Goal: Task Accomplishment & Management: Complete application form

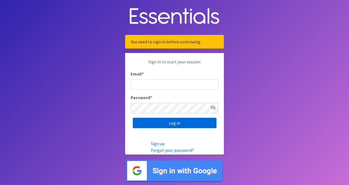
type input "[EMAIL_ADDRESS][DOMAIN_NAME]"
click at [184, 124] on input "Log in" at bounding box center [175, 123] width 84 height 10
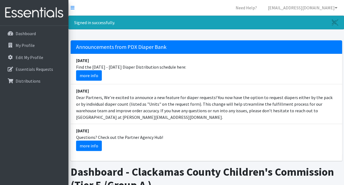
click at [236, 121] on li "April 28 Dear Partners, We’re excited to announce a new feature for diaper requ…" at bounding box center [207, 104] width 272 height 40
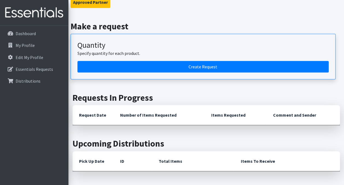
scroll to position [173, 0]
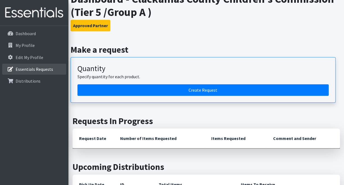
click at [31, 70] on p "Essentials Requests" at bounding box center [35, 68] width 38 height 5
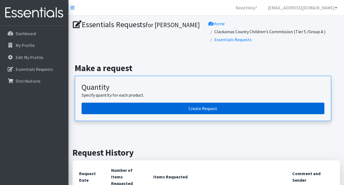
click at [185, 102] on link "Create Request" at bounding box center [203, 108] width 243 height 12
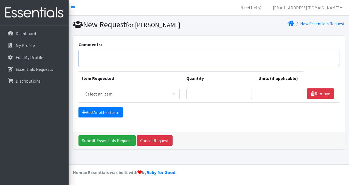
click at [147, 57] on textarea "Comments:" at bounding box center [208, 58] width 261 height 17
type textarea "FCC"
click at [163, 94] on select "Select an item Adult Briefs (Large, approx. 38"-56") Adult Briefs (Medium, appr…" at bounding box center [131, 94] width 98 height 10
select select "1182"
click at [82, 89] on select "Select an item Adult Briefs (Large, approx. 38"-56") Adult Briefs (Medium, appr…" at bounding box center [131, 94] width 98 height 10
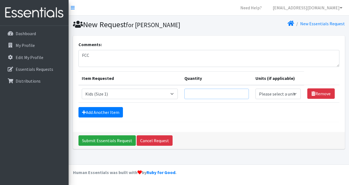
click at [221, 95] on input "Quantity" at bounding box center [216, 94] width 64 height 10
type input "100"
select select "-1"
select select
click at [92, 113] on link "Add Another Item" at bounding box center [100, 112] width 44 height 10
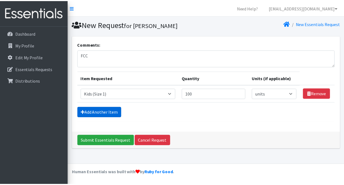
scroll to position [5, 0]
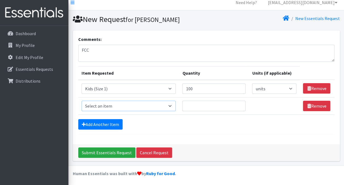
click at [114, 105] on select "Select an item Adult Briefs (Large, approx. 38"-56") Adult Briefs (Medium, appr…" at bounding box center [129, 106] width 95 height 10
select select "1183"
click at [82, 101] on select "Select an item Adult Briefs (Large, approx. 38"-56") Adult Briefs (Medium, appr…" at bounding box center [129, 106] width 95 height 10
click at [197, 104] on input "Quantity" at bounding box center [213, 106] width 63 height 10
type input "150"
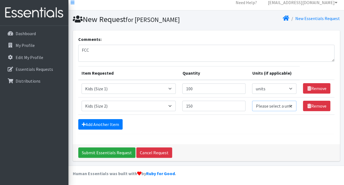
select select "-1"
select select
click at [104, 126] on link "Add Another Item" at bounding box center [100, 124] width 44 height 10
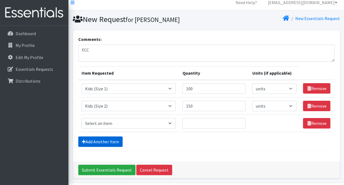
scroll to position [22, 0]
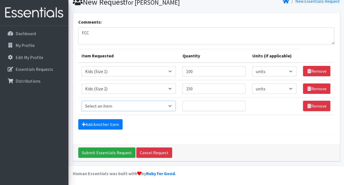
click at [129, 107] on select "Select an item Adult Briefs (Large, approx. 38"-56") Adult Briefs (Medium, appr…" at bounding box center [129, 106] width 95 height 10
select select "1186"
click at [82, 101] on select "Select an item Adult Briefs (Large, approx. 38"-56") Adult Briefs (Medium, appr…" at bounding box center [129, 106] width 95 height 10
click at [189, 101] on input "Quantity" at bounding box center [213, 106] width 63 height 10
type input "300"
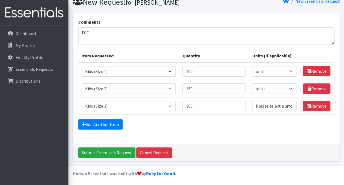
select select "-1"
select select
click at [107, 124] on link "Add Another Item" at bounding box center [100, 124] width 44 height 10
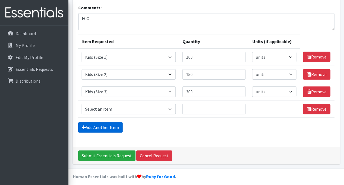
scroll to position [39, 0]
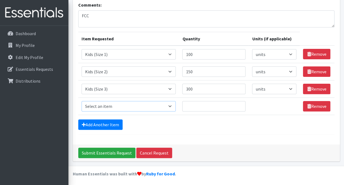
click at [127, 105] on select "Select an item Adult Briefs (Large, approx. 38"-56") Adult Briefs (Medium, appr…" at bounding box center [129, 106] width 95 height 10
select select "1161"
click at [82, 101] on select "Select an item Adult Briefs (Large, approx. 38"-56") Adult Briefs (Medium, appr…" at bounding box center [129, 106] width 95 height 10
click at [194, 105] on input "Quantity" at bounding box center [213, 106] width 63 height 10
type input "300"
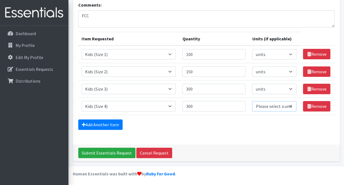
select select "-1"
select select
click at [103, 124] on link "Add Another Item" at bounding box center [100, 124] width 44 height 10
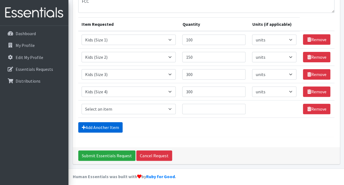
scroll to position [57, 0]
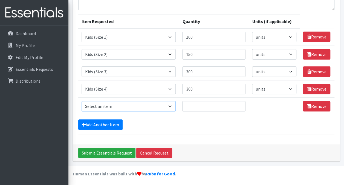
click at [130, 106] on select "Select an item Adult Briefs (Large, approx. 38"-56") Adult Briefs (Medium, appr…" at bounding box center [129, 106] width 95 height 10
select select "1162"
click at [82, 101] on select "Select an item Adult Briefs (Large, approx. 38"-56") Adult Briefs (Medium, appr…" at bounding box center [129, 106] width 95 height 10
click at [209, 107] on input "Quantity" at bounding box center [213, 106] width 63 height 10
type input "350"
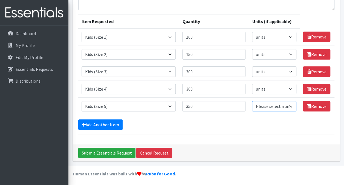
select select "-1"
select select
click at [81, 121] on link "Add Another Item" at bounding box center [100, 124] width 44 height 10
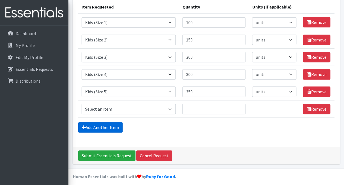
scroll to position [74, 0]
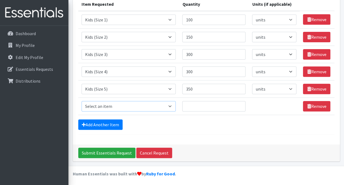
click at [118, 107] on select "Select an item Adult Briefs (Large, approx. 38"-56") Adult Briefs (Medium, appr…" at bounding box center [129, 106] width 95 height 10
select select "1164"
click at [82, 101] on select "Select an item Adult Briefs (Large, approx. 38"-56") Adult Briefs (Medium, appr…" at bounding box center [129, 106] width 95 height 10
click at [202, 106] on input "Quantity" at bounding box center [213, 106] width 63 height 10
type input "350"
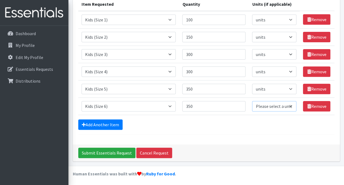
select select "-1"
select select
click at [98, 124] on link "Add Another Item" at bounding box center [100, 124] width 44 height 10
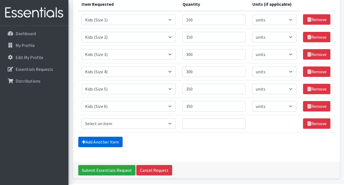
scroll to position [91, 0]
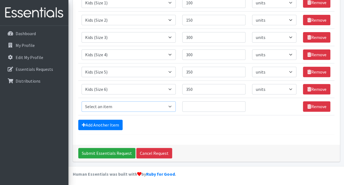
click at [127, 107] on select "Select an item Adult Briefs (Large, approx. 38"-56") Adult Briefs (Medium, appr…" at bounding box center [129, 106] width 95 height 10
select select "1169"
click at [82, 101] on select "Select an item Adult Briefs (Large, approx. 38"-56") Adult Briefs (Medium, appr…" at bounding box center [129, 106] width 95 height 10
click at [114, 127] on link "Add Another Item" at bounding box center [100, 124] width 44 height 10
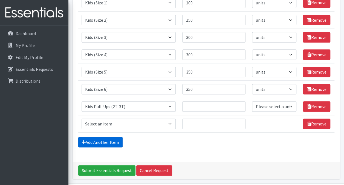
scroll to position [108, 0]
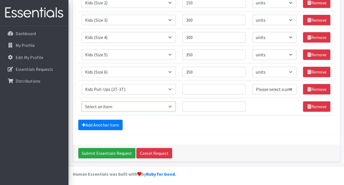
click at [127, 103] on select "Select an item Adult Briefs (Large, approx. 38"-56") Adult Briefs (Medium, appr…" at bounding box center [129, 106] width 95 height 10
select select "1171"
click at [82, 101] on select "Select an item Adult Briefs (Large, approx. 38"-56") Adult Briefs (Medium, appr…" at bounding box center [129, 106] width 95 height 10
click at [104, 125] on link "Add Another Item" at bounding box center [100, 124] width 44 height 10
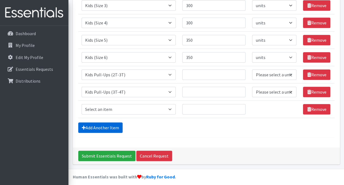
scroll to position [125, 0]
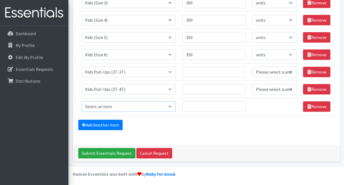
click at [132, 102] on select "Select an item Adult Briefs (Large, approx. 38"-56") Adult Briefs (Medium, appr…" at bounding box center [129, 106] width 95 height 10
select select "1185"
click at [82, 101] on select "Select an item Adult Briefs (Large, approx. 38"-56") Adult Briefs (Medium, appr…" at bounding box center [129, 106] width 95 height 10
click at [200, 76] on input "Quantity" at bounding box center [213, 72] width 63 height 10
type input "150"
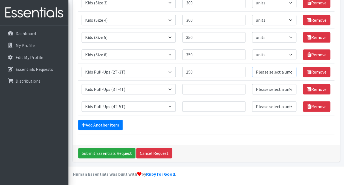
select select "-1"
select select
type input "150"
select select "-1"
select select
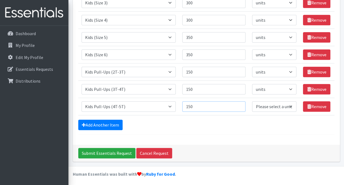
type input "150"
select select "-1"
select select
click at [117, 153] on input "Submit Essentials Request" at bounding box center [106, 153] width 57 height 10
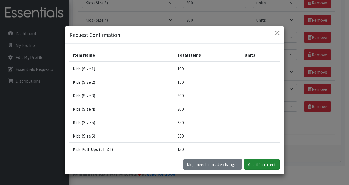
click at [262, 161] on button "Yes, it's correct" at bounding box center [261, 164] width 35 height 10
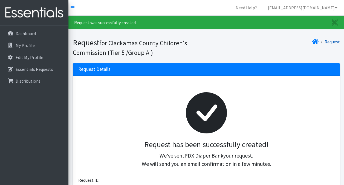
click at [333, 42] on link "Request" at bounding box center [332, 41] width 15 height 5
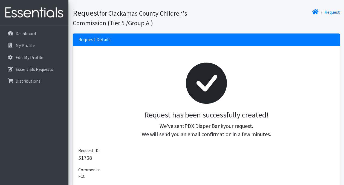
scroll to position [13, 0]
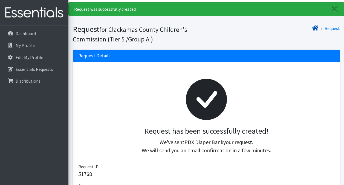
click at [316, 28] on icon at bounding box center [315, 28] width 7 height 4
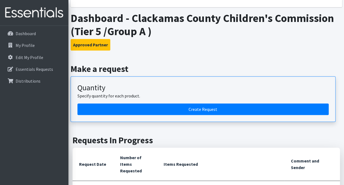
scroll to position [136, 0]
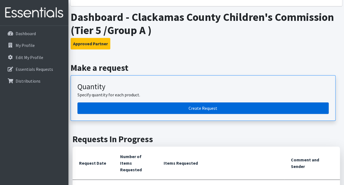
click at [250, 106] on link "Create Request" at bounding box center [204, 108] width 252 height 12
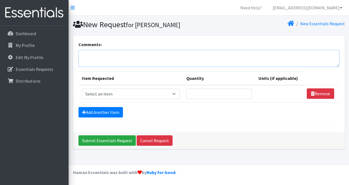
click at [133, 62] on textarea "Comments:" at bounding box center [208, 58] width 261 height 17
type textarea "Home-Based"
click at [133, 91] on select "Select an item Adult Briefs (Large, approx. 38"-56") Adult Briefs (Medium, appr…" at bounding box center [131, 94] width 98 height 10
select select "1182"
click at [82, 89] on select "Select an item Adult Briefs (Large, approx. 38"-56") Adult Briefs (Medium, appr…" at bounding box center [131, 94] width 98 height 10
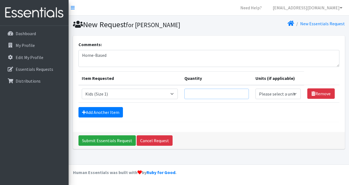
click at [200, 97] on input "Quantity" at bounding box center [216, 94] width 64 height 10
type input "100"
select select "-1"
select select
click at [105, 116] on link "Add Another Item" at bounding box center [100, 112] width 44 height 10
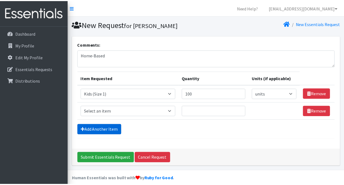
scroll to position [5, 0]
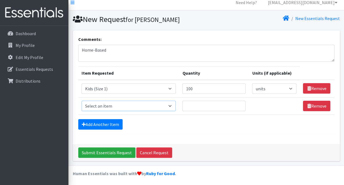
click at [122, 104] on select "Select an item Adult Briefs (Large, approx. 38"-56") Adult Briefs (Medium, appr…" at bounding box center [129, 106] width 95 height 10
select select "1183"
click at [82, 101] on select "Select an item Adult Briefs (Large, approx. 38"-56") Adult Briefs (Medium, appr…" at bounding box center [129, 106] width 95 height 10
click at [210, 107] on input "Quantity" at bounding box center [213, 106] width 63 height 10
type input "150"
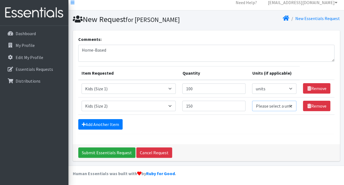
select select "-1"
select select
click at [100, 124] on link "Add Another Item" at bounding box center [100, 124] width 44 height 10
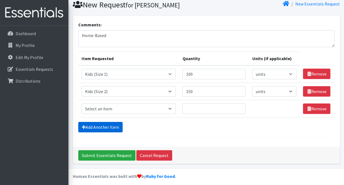
scroll to position [22, 0]
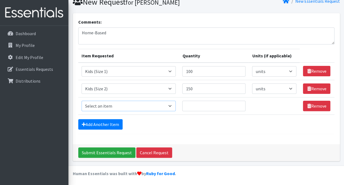
click at [117, 109] on select "Select an item Adult Briefs (Large, approx. 38"-56") Adult Briefs (Medium, appr…" at bounding box center [129, 106] width 95 height 10
select select "1186"
click at [82, 101] on select "Select an item Adult Briefs (Large, approx. 38"-56") Adult Briefs (Medium, appr…" at bounding box center [129, 106] width 95 height 10
click at [203, 104] on input "Quantity" at bounding box center [213, 106] width 63 height 10
type input "300"
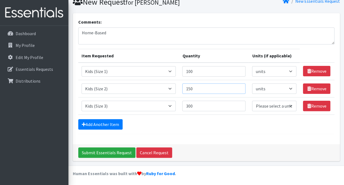
click at [206, 86] on input "150" at bounding box center [213, 88] width 63 height 10
type input "100"
click at [266, 111] on td "Unit Please select a unit units packs" at bounding box center [274, 105] width 51 height 17
click at [264, 107] on select "Please select a unit units packs" at bounding box center [274, 106] width 44 height 10
select select
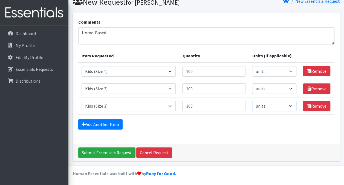
click at [252, 101] on select "Please select a unit units packs" at bounding box center [274, 106] width 44 height 10
click at [96, 125] on link "Add Another Item" at bounding box center [100, 124] width 44 height 10
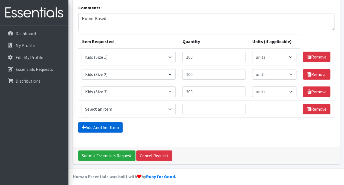
scroll to position [39, 0]
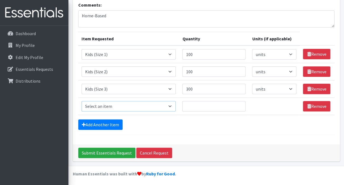
click at [121, 108] on select "Select an item Adult Briefs (Large, approx. 38"-56") Adult Briefs (Medium, appr…" at bounding box center [129, 106] width 95 height 10
select select "1161"
click at [82, 101] on select "Select an item Adult Briefs (Large, approx. 38"-56") Adult Briefs (Medium, appr…" at bounding box center [129, 106] width 95 height 10
click at [202, 106] on input "Quantity" at bounding box center [213, 106] width 63 height 10
type input "350"
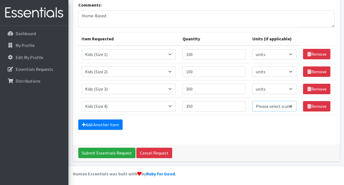
click at [271, 104] on select "Please select a unit units packs" at bounding box center [274, 106] width 44 height 10
select select
click at [252, 101] on select "Please select a unit units packs" at bounding box center [274, 106] width 44 height 10
click at [99, 124] on link "Add Another Item" at bounding box center [100, 124] width 44 height 10
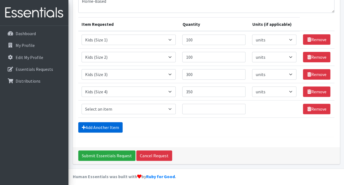
scroll to position [57, 0]
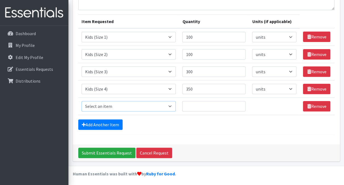
click at [116, 108] on select "Select an item Adult Briefs (Large, approx. 38"-56") Adult Briefs (Medium, appr…" at bounding box center [129, 106] width 95 height 10
select select "1162"
click at [82, 101] on select "Select an item Adult Briefs (Large, approx. 38"-56") Adult Briefs (Medium, appr…" at bounding box center [129, 106] width 95 height 10
click at [193, 105] on input "Quantity" at bounding box center [213, 106] width 63 height 10
type input "350"
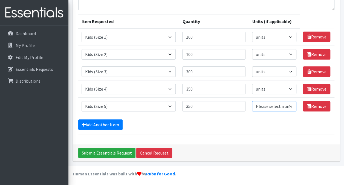
click at [278, 105] on select "Please select a unit units packs" at bounding box center [274, 106] width 44 height 10
select select
click at [252, 101] on select "Please select a unit units packs" at bounding box center [274, 106] width 44 height 10
click at [103, 124] on link "Add Another Item" at bounding box center [100, 124] width 44 height 10
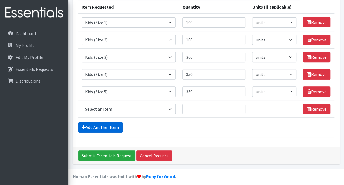
scroll to position [74, 0]
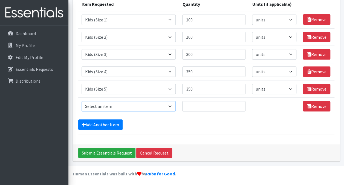
click at [127, 105] on select "Select an item Adult Briefs (Large, approx. 38"-56") Adult Briefs (Medium, appr…" at bounding box center [129, 106] width 95 height 10
select select "1164"
click at [82, 101] on select "Select an item Adult Briefs (Large, approx. 38"-56") Adult Briefs (Medium, appr…" at bounding box center [129, 106] width 95 height 10
click at [221, 110] on input "Quantity" at bounding box center [213, 106] width 63 height 10
type input "350"
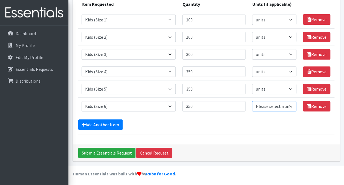
select select "-1"
select select
click at [100, 121] on link "Add Another Item" at bounding box center [100, 124] width 44 height 10
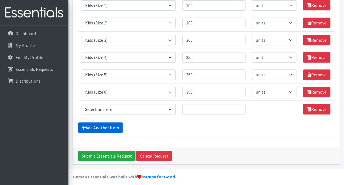
scroll to position [91, 0]
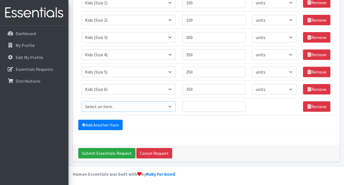
click at [113, 105] on select "Select an item Adult Briefs (Large, approx. 38"-56") Adult Briefs (Medium, appr…" at bounding box center [129, 106] width 95 height 10
select select "1169"
click at [82, 101] on select "Select an item Adult Briefs (Large, approx. 38"-56") Adult Briefs (Medium, appr…" at bounding box center [129, 106] width 95 height 10
click at [201, 108] on input "Quantity" at bounding box center [213, 106] width 63 height 10
type input "150"
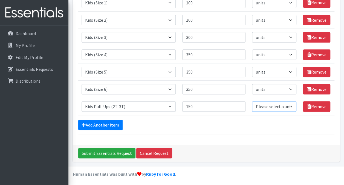
select select "-1"
select select
click at [106, 121] on link "Add Another Item" at bounding box center [100, 124] width 44 height 10
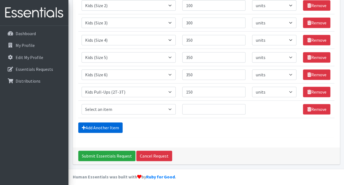
scroll to position [108, 0]
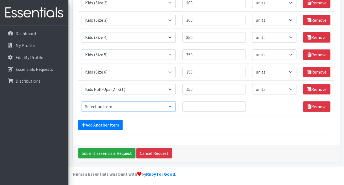
click at [125, 106] on select "Select an item Adult Briefs (Large, approx. 38"-56") Adult Briefs (Medium, appr…" at bounding box center [129, 106] width 95 height 10
select select "1171"
click at [82, 101] on select "Select an item Adult Briefs (Large, approx. 38"-56") Adult Briefs (Medium, appr…" at bounding box center [129, 106] width 95 height 10
click at [198, 102] on input "Quantity" at bounding box center [213, 106] width 63 height 10
type input "150"
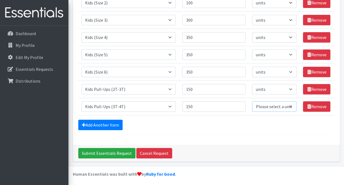
select select "-1"
select select
click at [102, 124] on link "Add Another Item" at bounding box center [100, 124] width 44 height 10
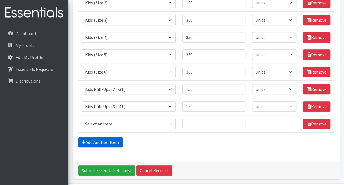
scroll to position [125, 0]
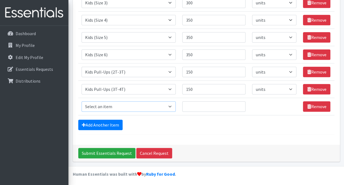
click at [152, 103] on select "Select an item Adult Briefs (Large, approx. 38"-56") Adult Briefs (Medium, appr…" at bounding box center [129, 106] width 95 height 10
select select "1185"
click at [82, 101] on select "Select an item Adult Briefs (Large, approx. 38"-56") Adult Briefs (Medium, appr…" at bounding box center [129, 106] width 95 height 10
click at [196, 101] on input "Quantity" at bounding box center [213, 106] width 63 height 10
type input "150"
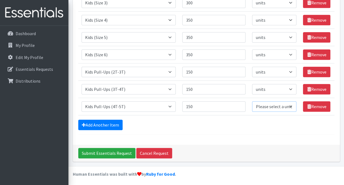
select select "-1"
select select
click at [149, 132] on form "Comments: Home-Based Item Requested Quantity Units (if applicable) Item Request…" at bounding box center [206, 25] width 256 height 219
click at [112, 152] on input "Submit Essentials Request" at bounding box center [106, 153] width 57 height 10
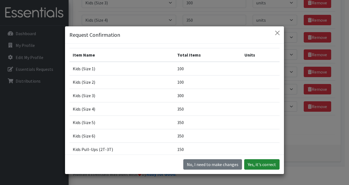
click at [259, 164] on button "Yes, it's correct" at bounding box center [261, 164] width 35 height 10
